Goal: Transaction & Acquisition: Obtain resource

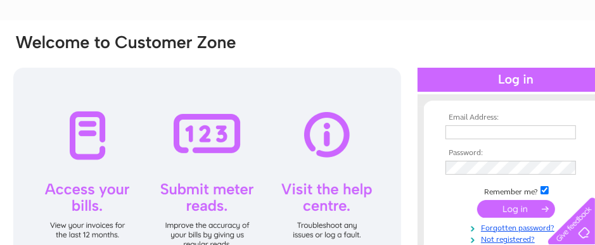
scroll to position [127, 0]
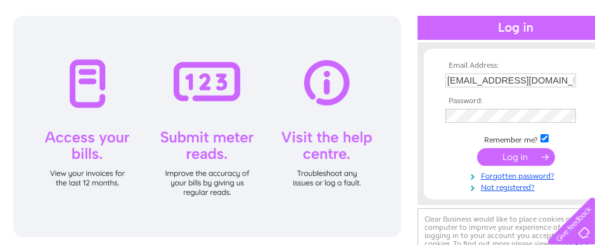
click at [479, 83] on input "[EMAIL_ADDRESS][DOMAIN_NAME]" at bounding box center [510, 80] width 130 height 14
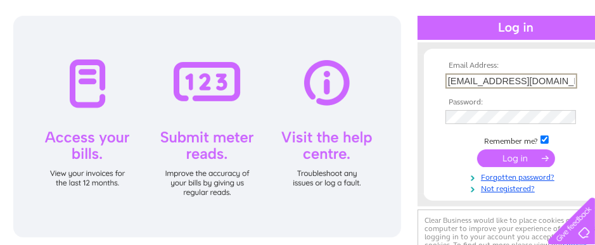
click at [583, 93] on td at bounding box center [515, 95] width 147 height 6
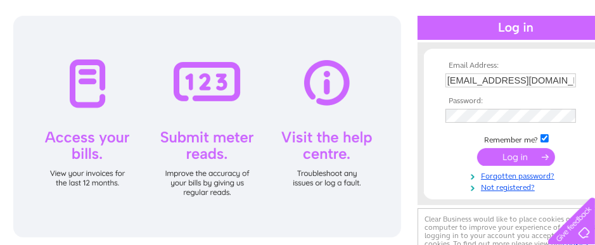
click at [562, 82] on input "gillian@amityhospitality.co.uk" at bounding box center [510, 80] width 130 height 14
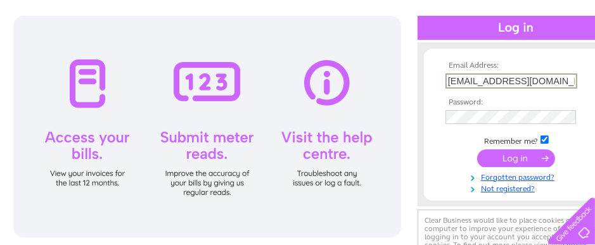
type input "admin@hotelcolessio.com"
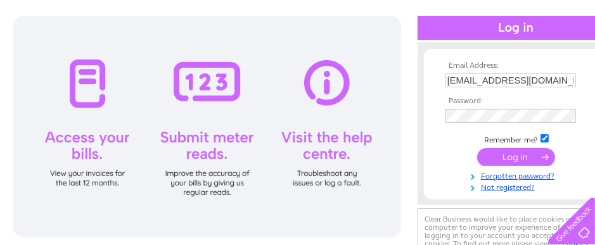
click at [520, 148] on input "submit" at bounding box center [516, 157] width 78 height 18
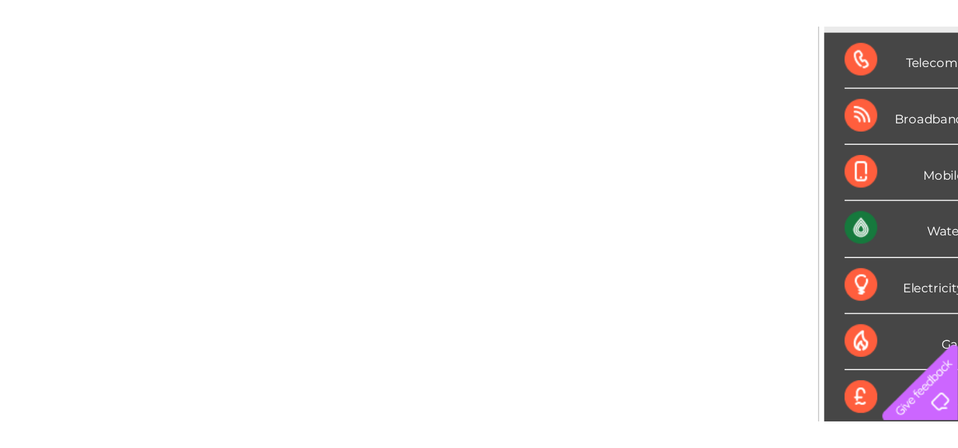
scroll to position [63, 0]
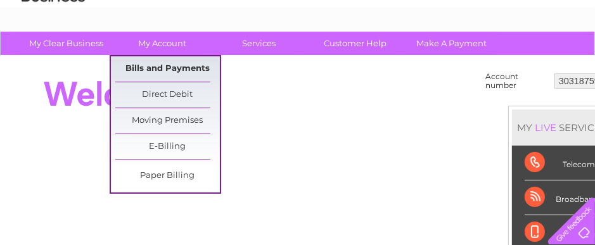
click at [176, 64] on link "Bills and Payments" at bounding box center [167, 68] width 104 height 25
click at [177, 64] on link "Bills and Payments" at bounding box center [167, 68] width 104 height 25
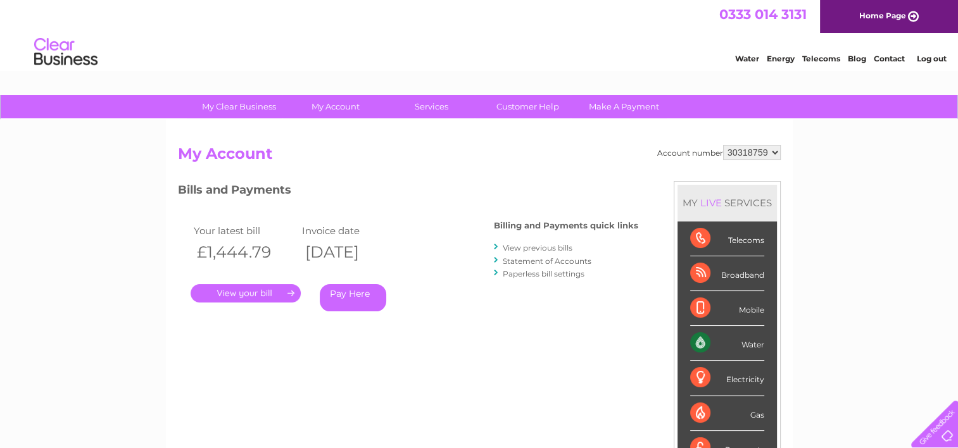
click at [258, 294] on link "." at bounding box center [246, 293] width 110 height 18
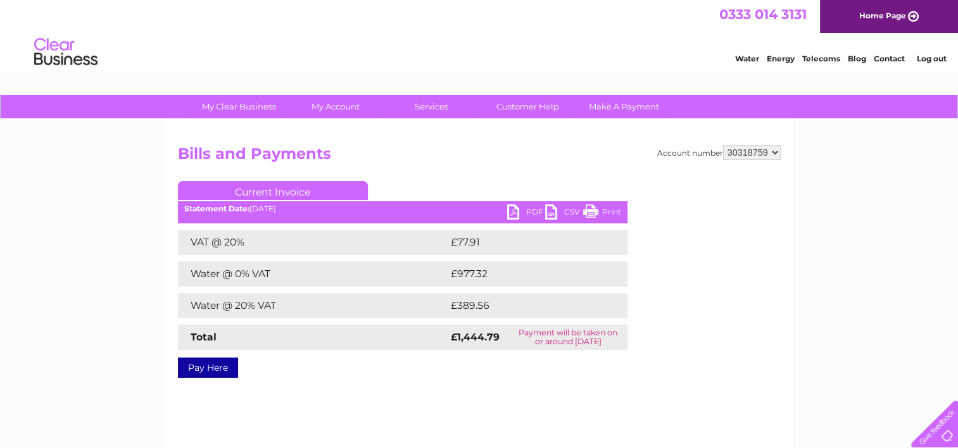
click at [522, 210] on link "PDF" at bounding box center [526, 214] width 38 height 18
click at [517, 213] on link "PDF" at bounding box center [526, 214] width 38 height 18
click at [527, 215] on link "PDF" at bounding box center [526, 214] width 38 height 18
click at [918, 54] on link "Log out" at bounding box center [931, 58] width 30 height 9
